Goal: Information Seeking & Learning: Check status

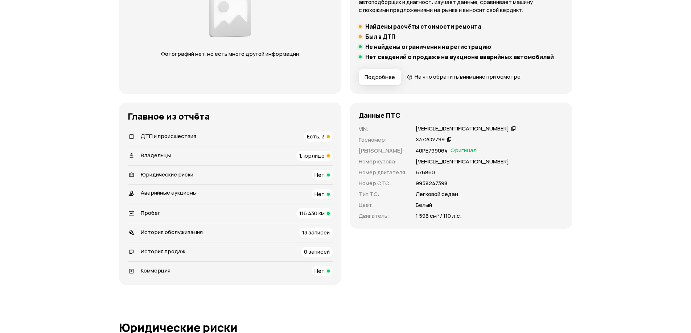
click at [316, 136] on span "Есть, 3" at bounding box center [316, 137] width 18 height 8
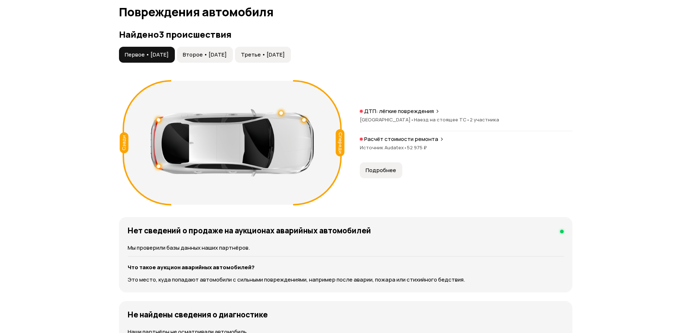
scroll to position [751, 0]
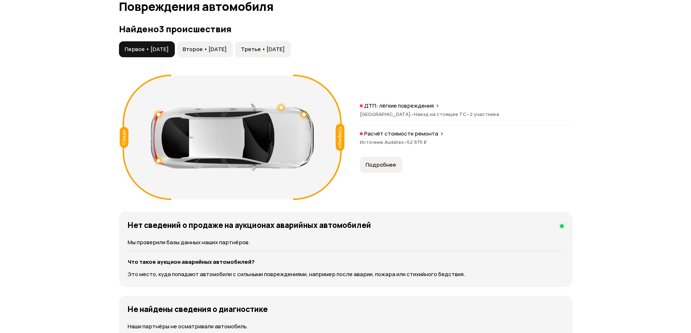
click at [227, 50] on span "Второе • 17 апр 2025" at bounding box center [205, 49] width 44 height 7
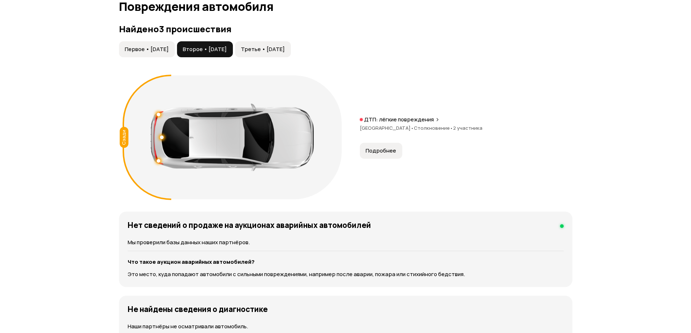
click at [285, 51] on span "Третье • 16 июн 2025" at bounding box center [263, 49] width 44 height 7
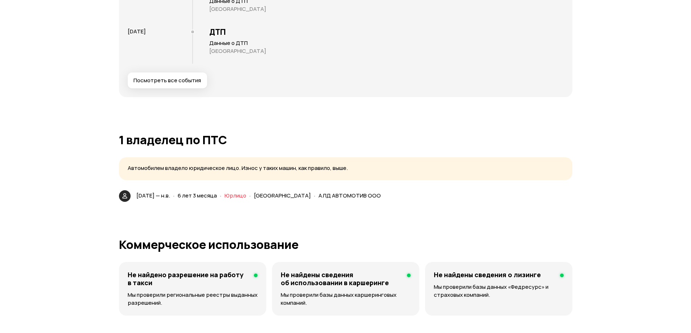
scroll to position [1512, 0]
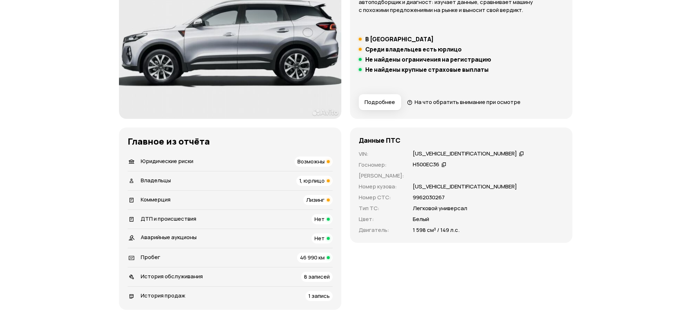
click at [307, 159] on span "Возможны" at bounding box center [310, 162] width 27 height 8
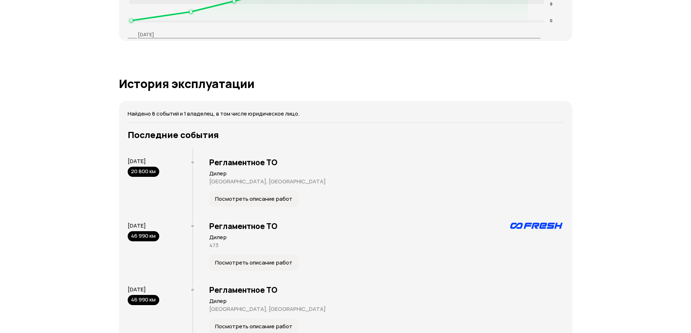
scroll to position [1071, 0]
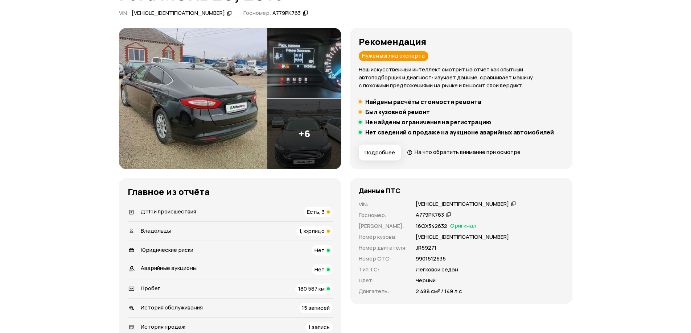
scroll to position [73, 0]
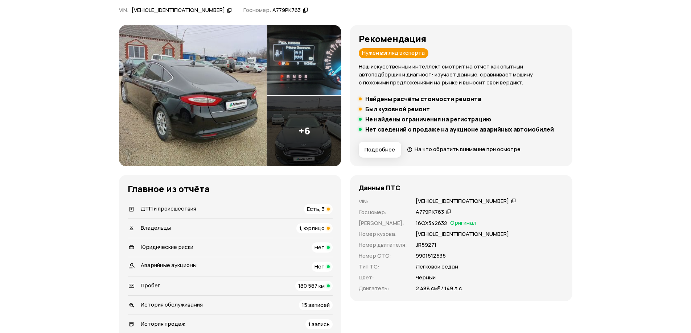
click at [314, 208] on span "Есть, 3" at bounding box center [316, 209] width 18 height 8
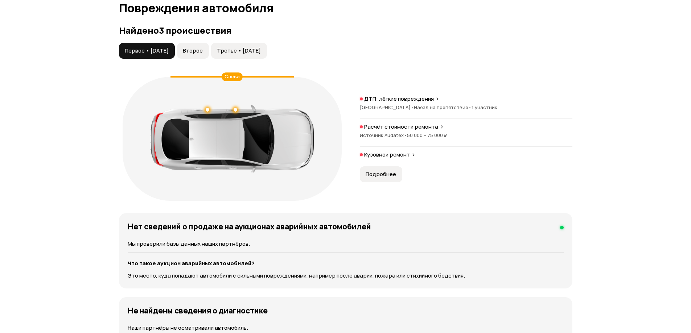
scroll to position [751, 0]
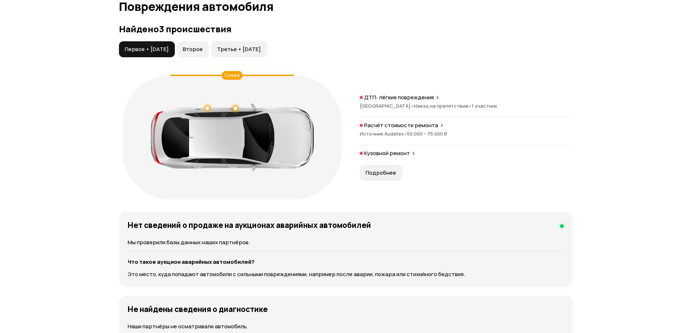
click at [195, 43] on button "Второе" at bounding box center [193, 49] width 32 height 16
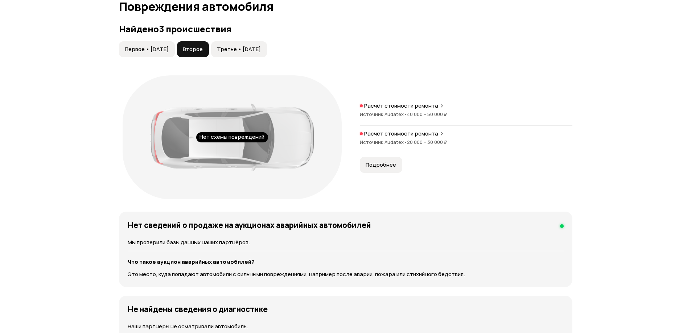
click at [252, 47] on span "Третье • 08 авг 2024" at bounding box center [239, 49] width 44 height 7
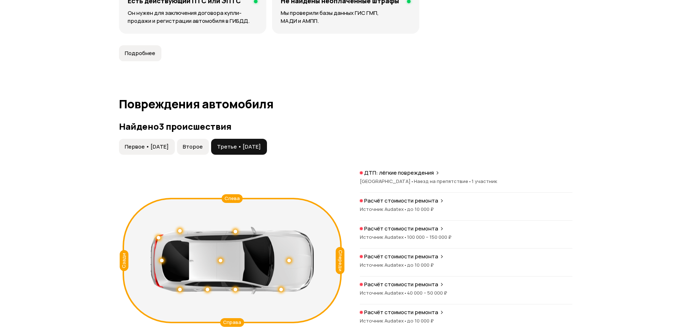
scroll to position [639, 0]
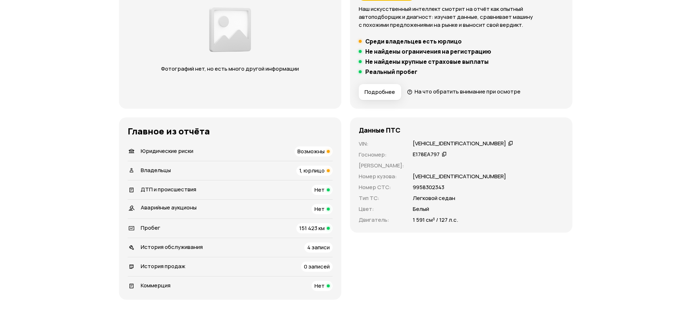
scroll to position [92, 0]
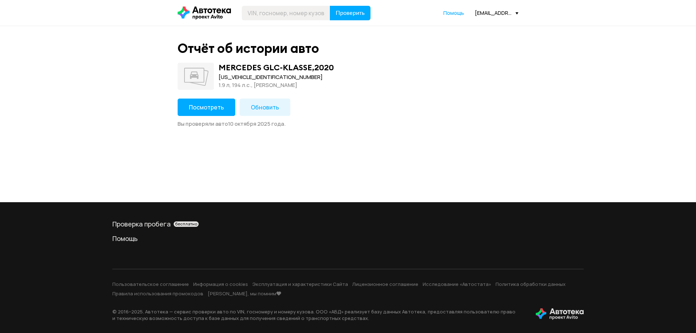
click at [208, 109] on span "Посмотреть" at bounding box center [206, 107] width 35 height 8
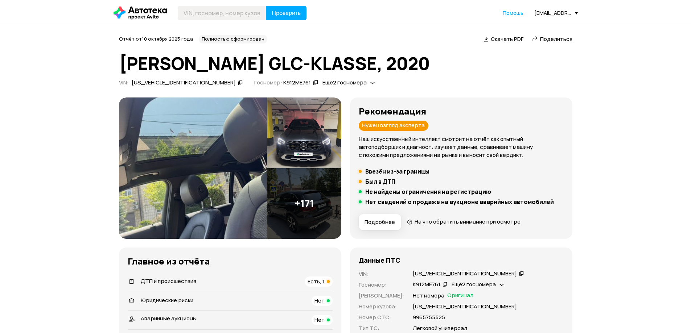
click at [238, 84] on icon at bounding box center [240, 82] width 5 height 7
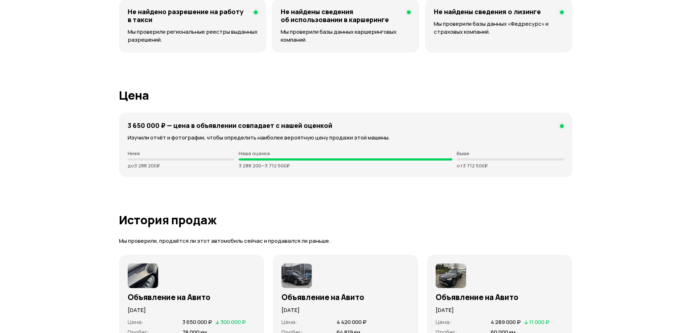
scroll to position [1921, 0]
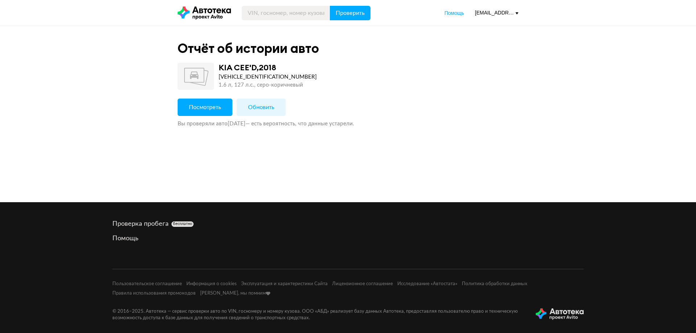
click at [200, 113] on button "Посмотреть" at bounding box center [205, 107] width 55 height 17
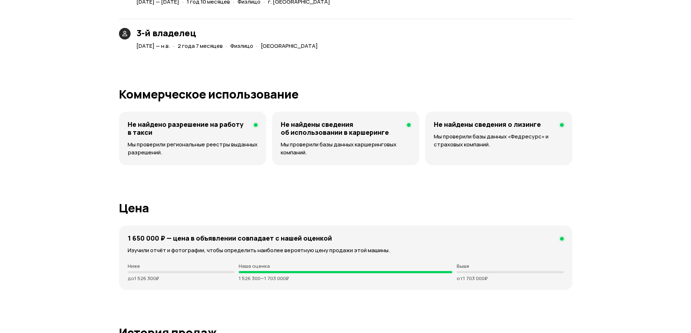
scroll to position [1683, 0]
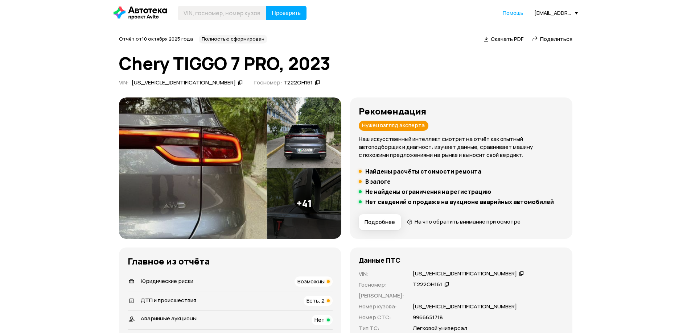
click at [198, 183] on img at bounding box center [193, 168] width 148 height 141
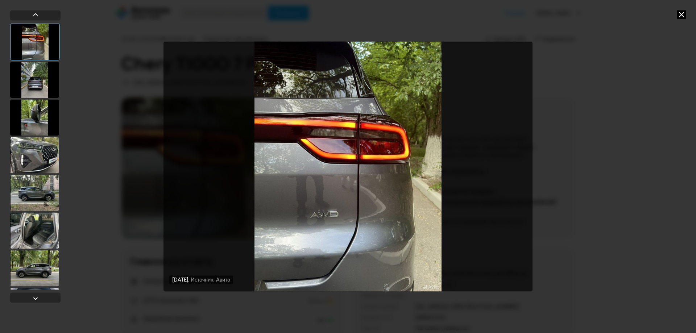
click at [45, 168] on div at bounding box center [34, 155] width 49 height 36
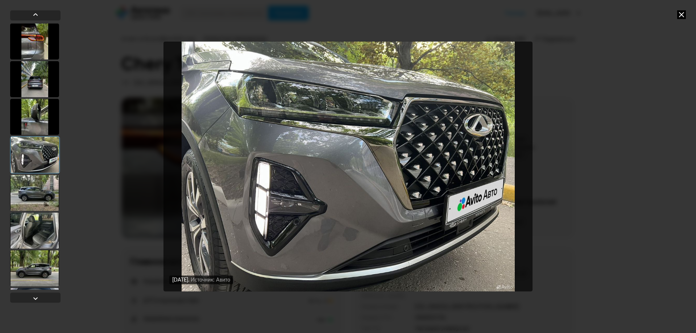
click at [36, 235] on div at bounding box center [34, 230] width 49 height 36
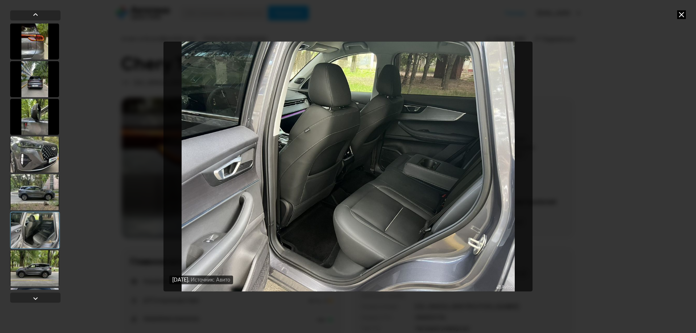
click at [34, 274] on div at bounding box center [34, 268] width 49 height 36
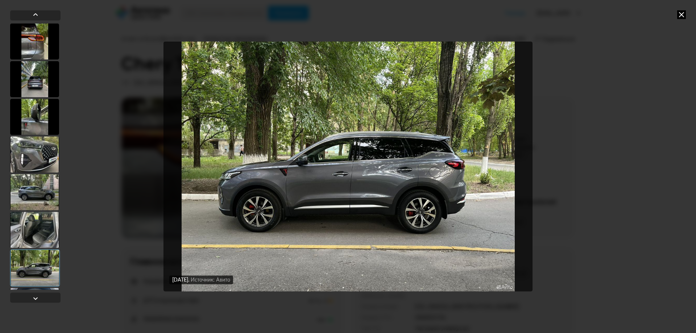
click at [681, 10] on icon at bounding box center [681, 14] width 9 height 9
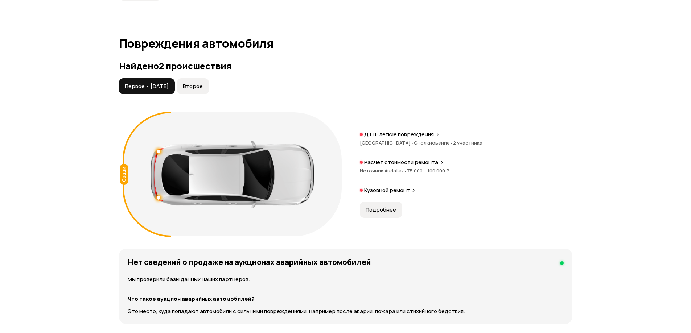
scroll to position [725, 0]
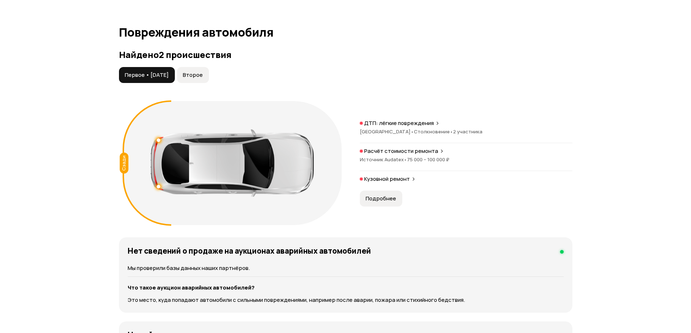
click at [199, 80] on button "Второе" at bounding box center [193, 75] width 32 height 16
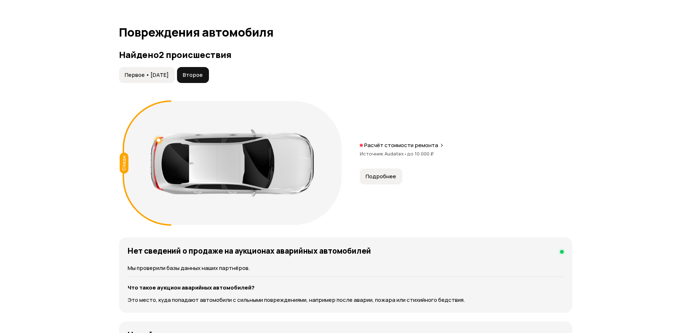
click at [165, 75] on span "Первое • [DATE]" at bounding box center [147, 74] width 44 height 7
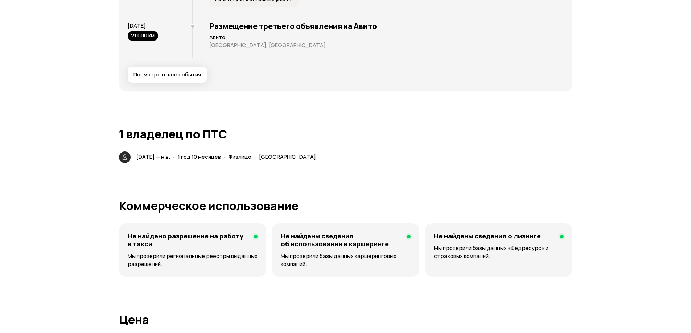
scroll to position [1740, 0]
